Goal: Task Accomplishment & Management: Manage account settings

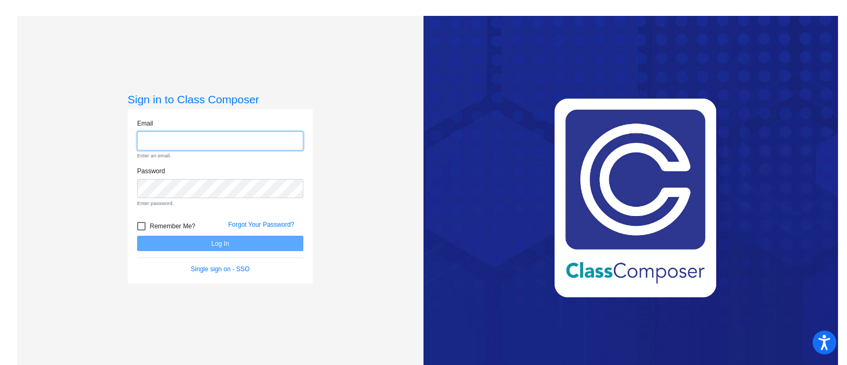
type input "[EMAIL_ADDRESS][PERSON_NAME][DOMAIN_NAME]"
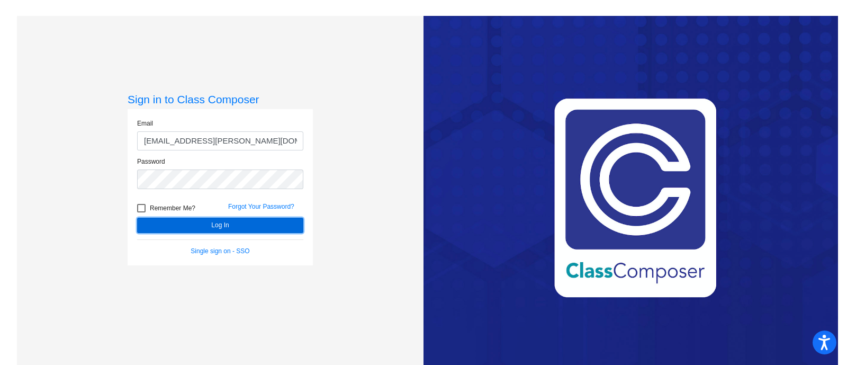
click at [248, 222] on button "Log In" at bounding box center [220, 225] width 166 height 15
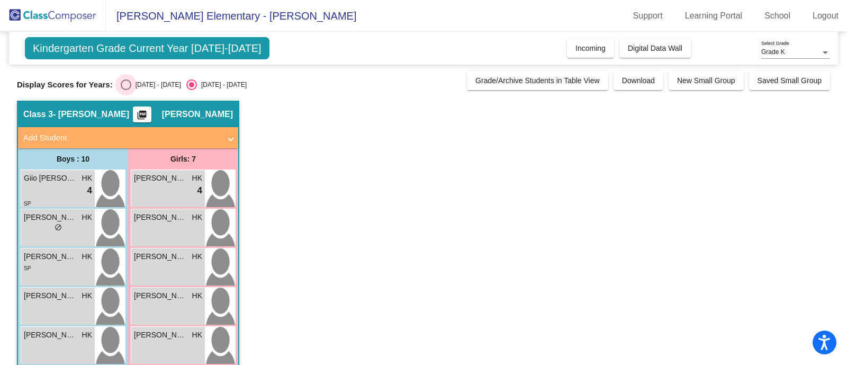
click at [127, 85] on div "Select an option" at bounding box center [126, 84] width 11 height 11
click at [126, 90] on input "[DATE] - [DATE]" at bounding box center [126, 90] width 1 height 1
radio input "true"
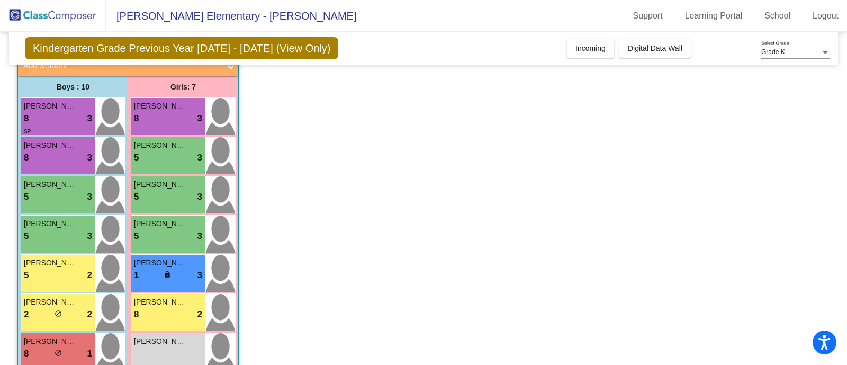
scroll to position [73, 0]
click at [204, 234] on div "[PERSON_NAME] 5 lock do_not_disturb_alt 3" at bounding box center [168, 233] width 74 height 37
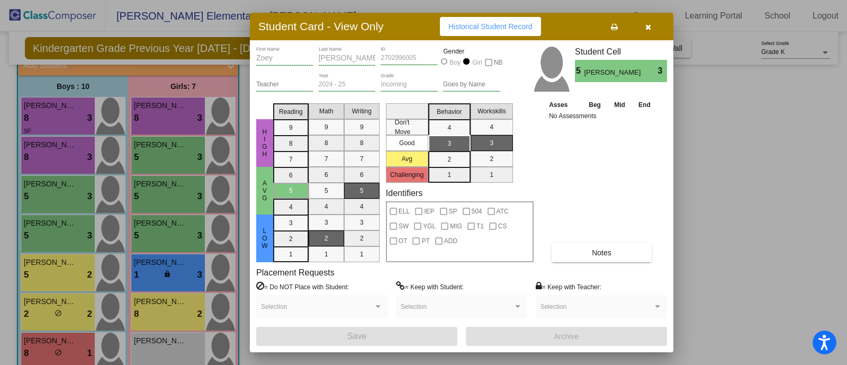
click at [620, 247] on button "Notes" at bounding box center [602, 252] width 100 height 19
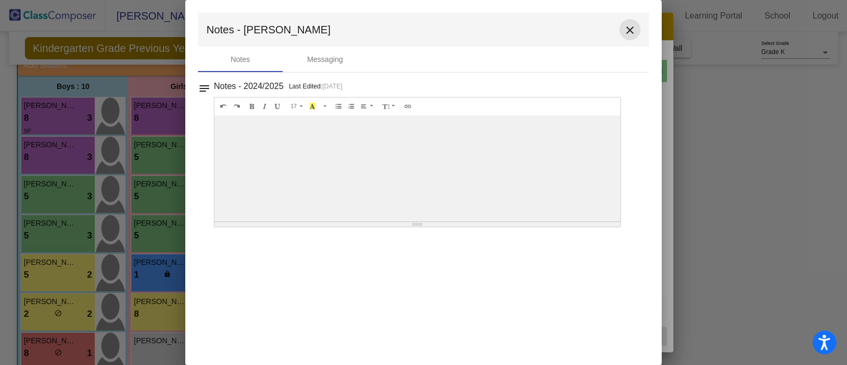
click at [631, 29] on mat-icon "close" at bounding box center [630, 30] width 13 height 13
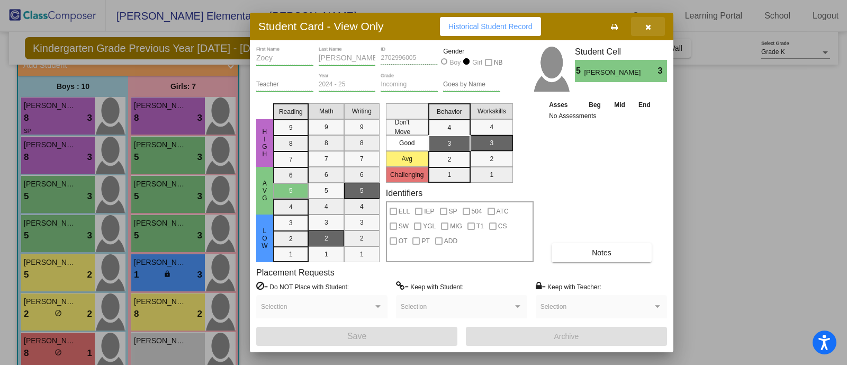
click at [649, 24] on icon "button" at bounding box center [649, 26] width 6 height 7
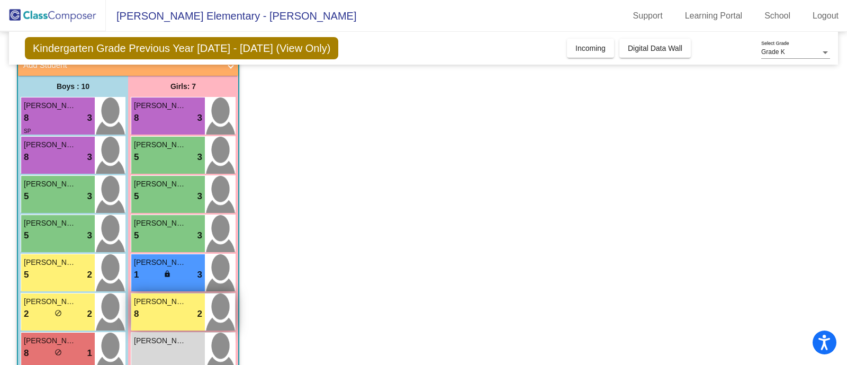
click at [181, 306] on span "[PERSON_NAME]" at bounding box center [160, 301] width 53 height 11
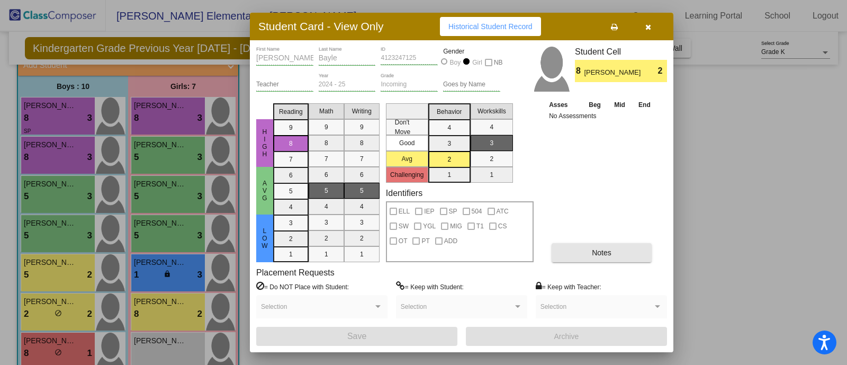
click at [613, 253] on button "Notes" at bounding box center [602, 252] width 100 height 19
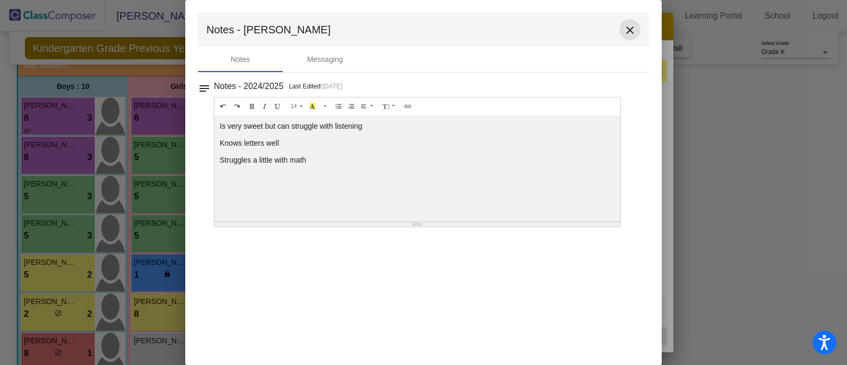
click at [628, 28] on mat-icon "close" at bounding box center [630, 30] width 13 height 13
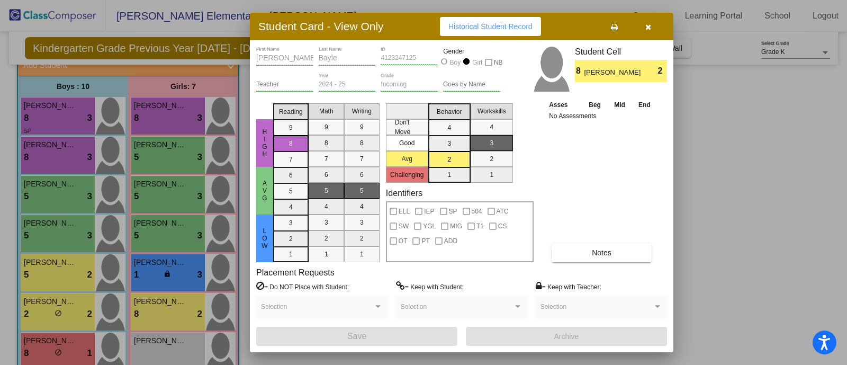
click at [650, 26] on icon "button" at bounding box center [649, 26] width 6 height 7
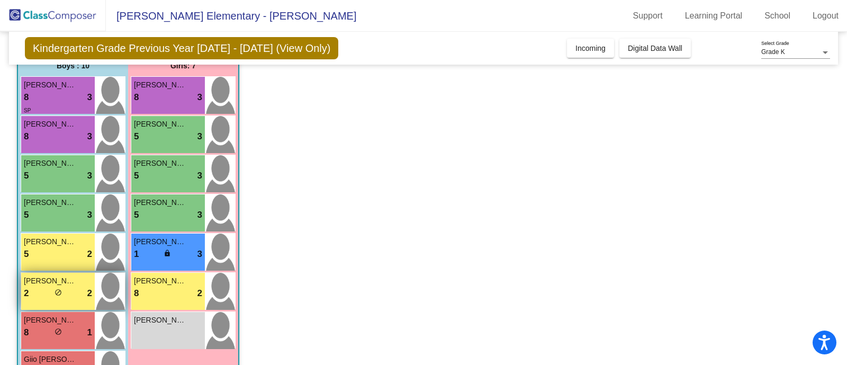
scroll to position [96, 0]
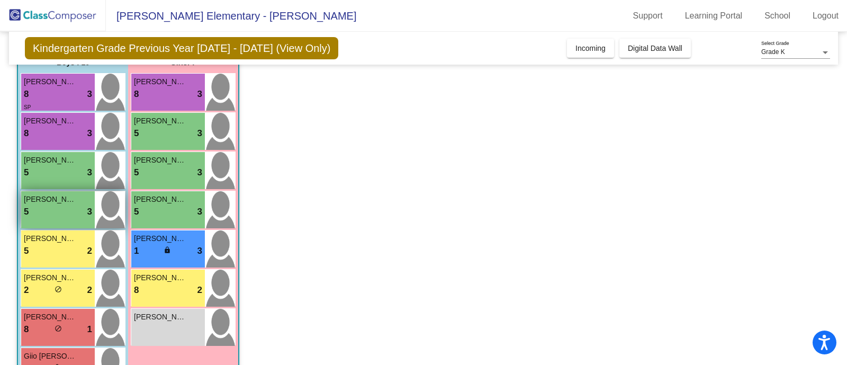
click at [60, 208] on div "5 lock do_not_disturb_alt 3" at bounding box center [58, 212] width 68 height 14
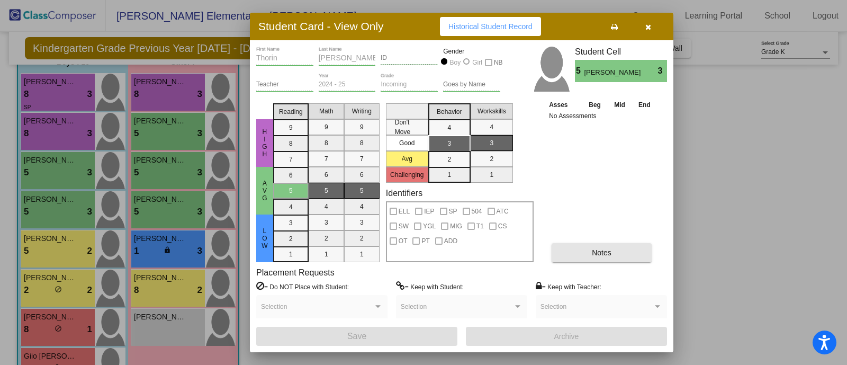
click at [633, 255] on button "Notes" at bounding box center [602, 252] width 100 height 19
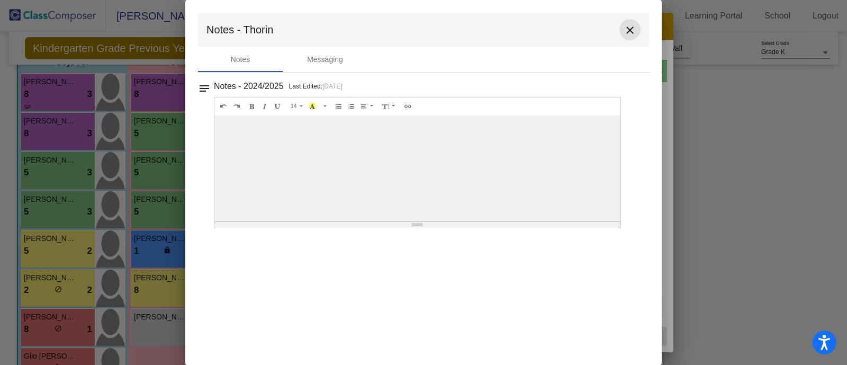
click at [628, 31] on mat-icon "close" at bounding box center [630, 30] width 13 height 13
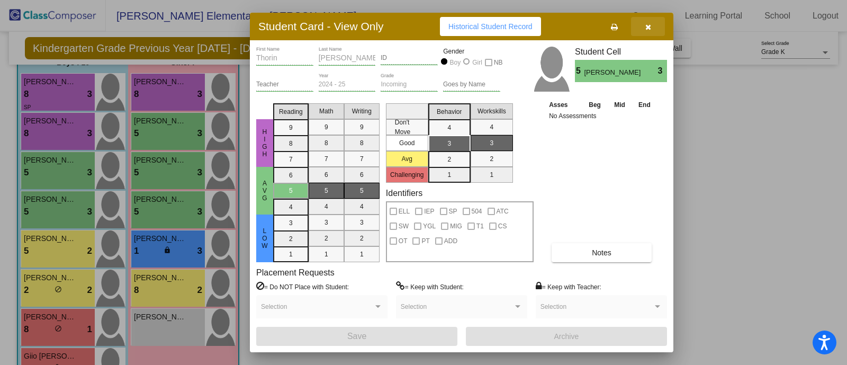
click at [647, 33] on button "button" at bounding box center [648, 26] width 34 height 19
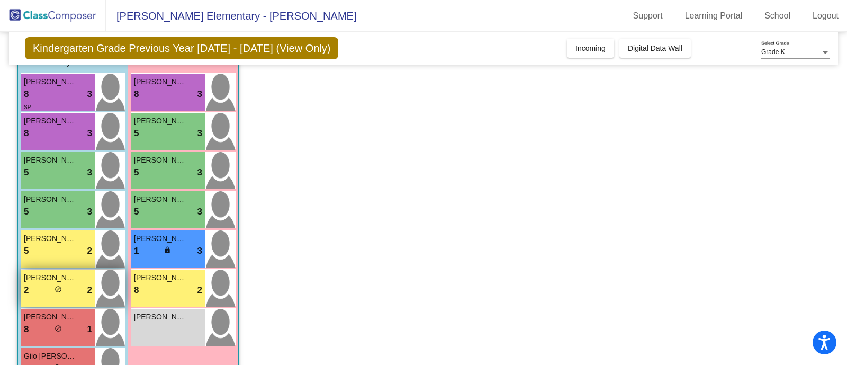
click at [65, 286] on div "2 lock do_not_disturb_alt 2" at bounding box center [58, 290] width 68 height 14
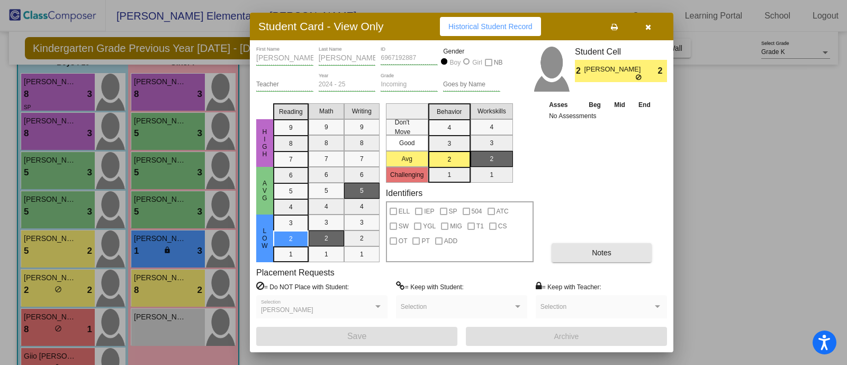
click at [622, 255] on button "Notes" at bounding box center [602, 252] width 100 height 19
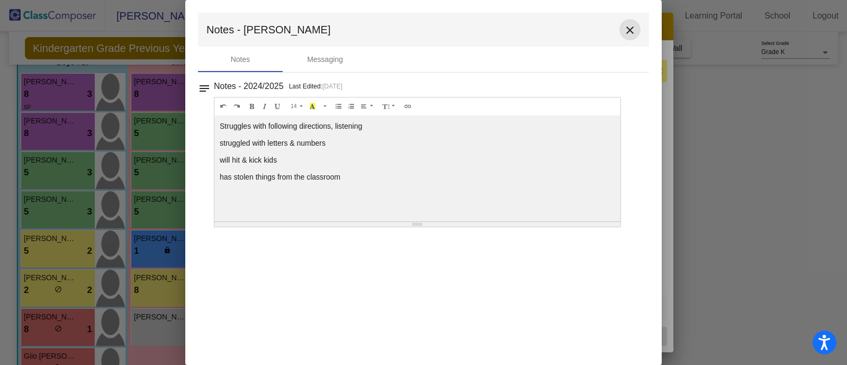
click at [630, 31] on mat-icon "close" at bounding box center [630, 30] width 13 height 13
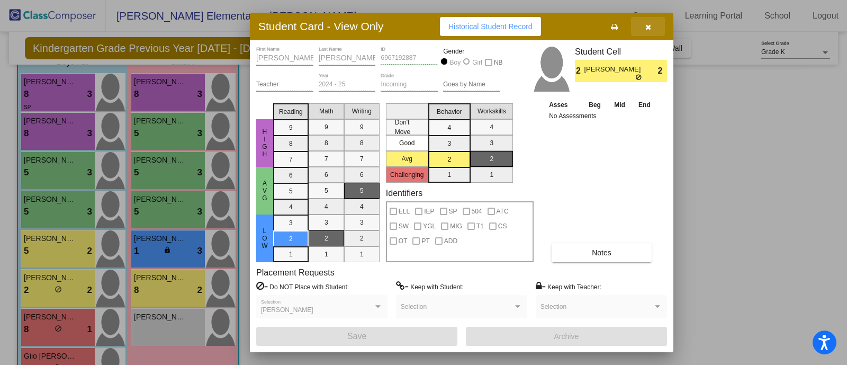
click at [650, 24] on icon "button" at bounding box center [649, 26] width 6 height 7
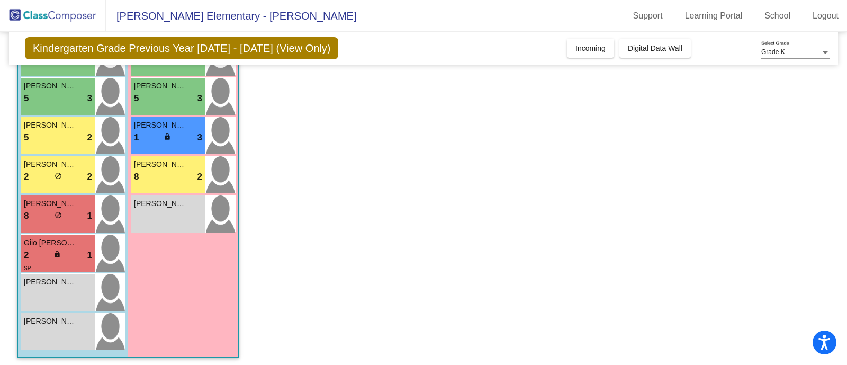
scroll to position [210, 0]
click at [74, 248] on div "2 lock do_not_disturb_alt 1" at bounding box center [58, 255] width 68 height 14
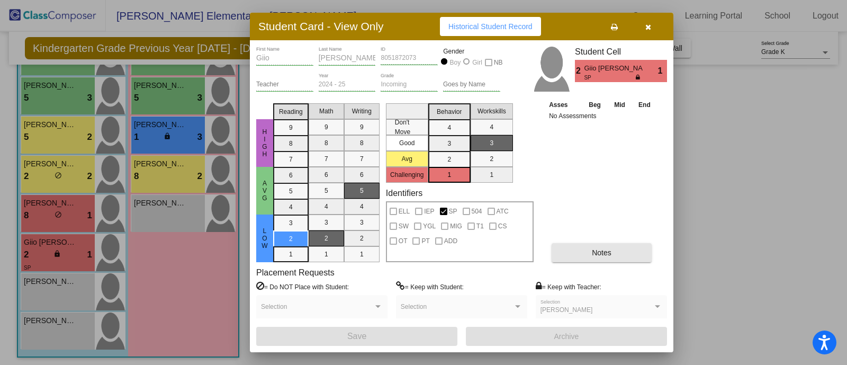
click at [615, 251] on button "Notes" at bounding box center [602, 252] width 100 height 19
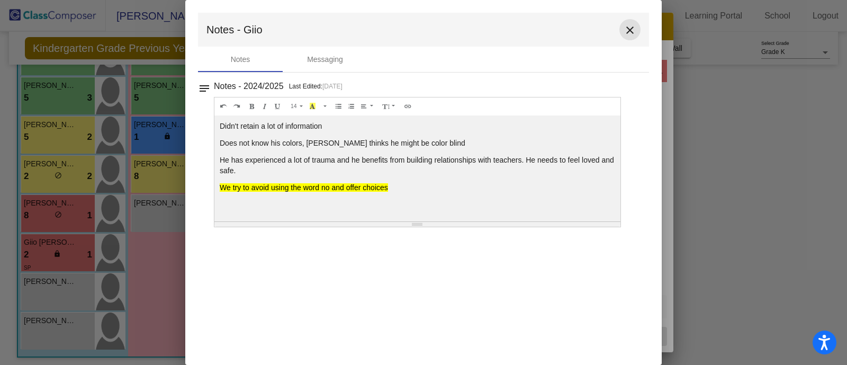
click at [630, 28] on mat-icon "close" at bounding box center [630, 30] width 13 height 13
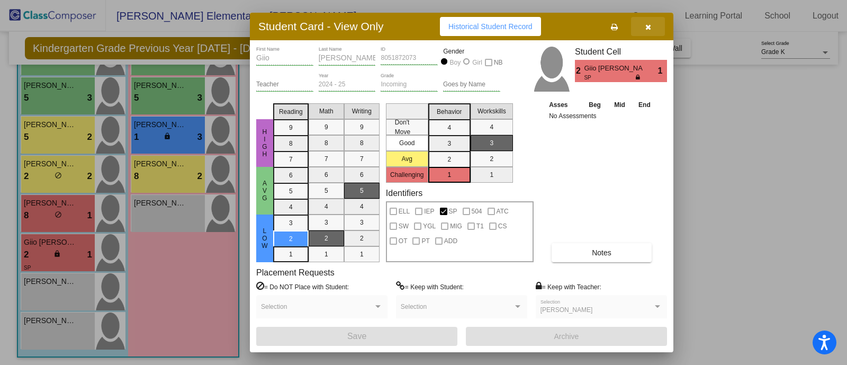
click at [647, 23] on icon "button" at bounding box center [649, 26] width 6 height 7
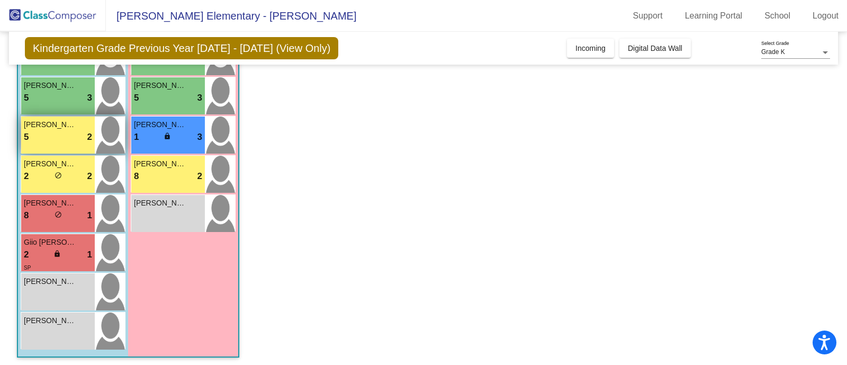
click at [67, 136] on div "5 lock do_not_disturb_alt 2" at bounding box center [58, 137] width 68 height 14
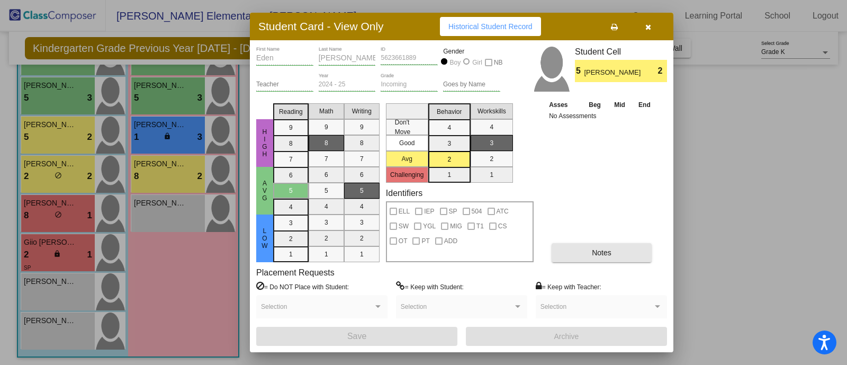
click at [614, 251] on button "Notes" at bounding box center [602, 252] width 100 height 19
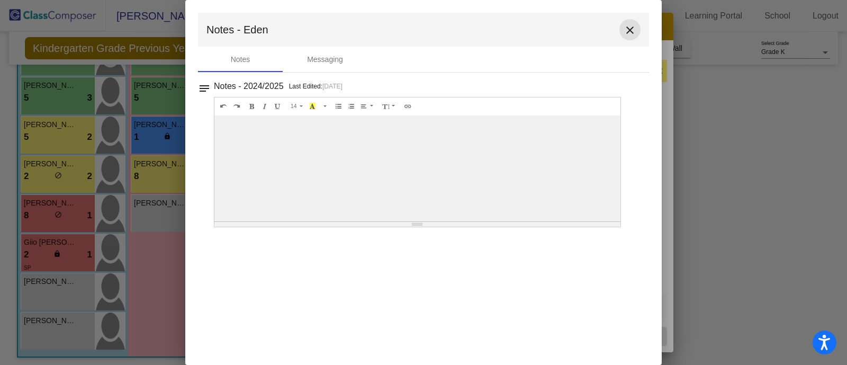
click at [627, 32] on mat-icon "close" at bounding box center [630, 30] width 13 height 13
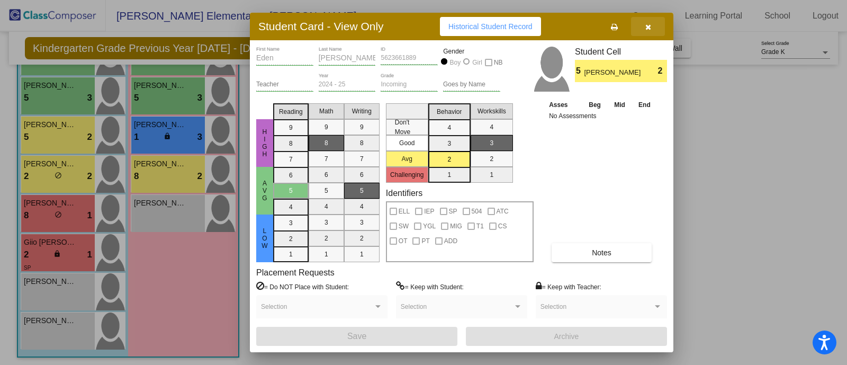
click at [647, 25] on icon "button" at bounding box center [649, 26] width 6 height 7
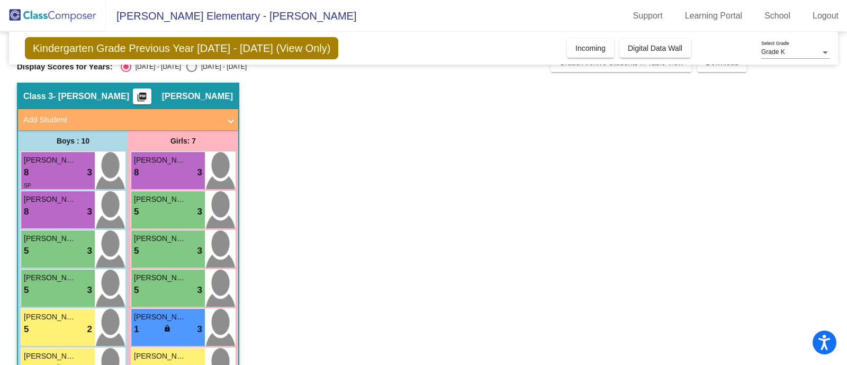
scroll to position [0, 0]
